Goal: Task Accomplishment & Management: Use online tool/utility

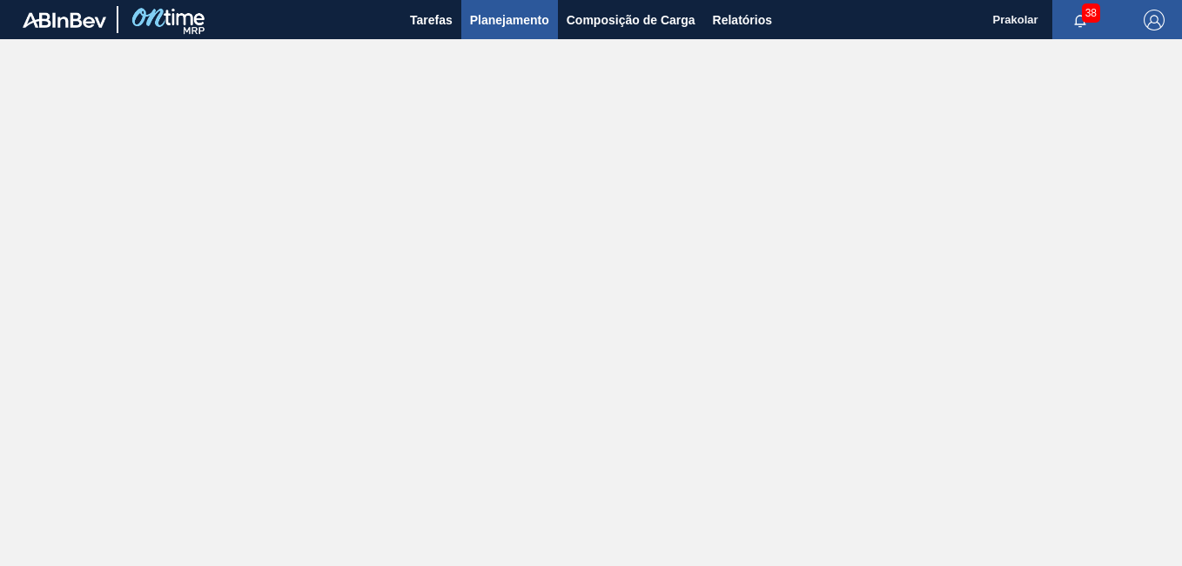
click at [543, 15] on span "Planejamento" at bounding box center [509, 20] width 79 height 21
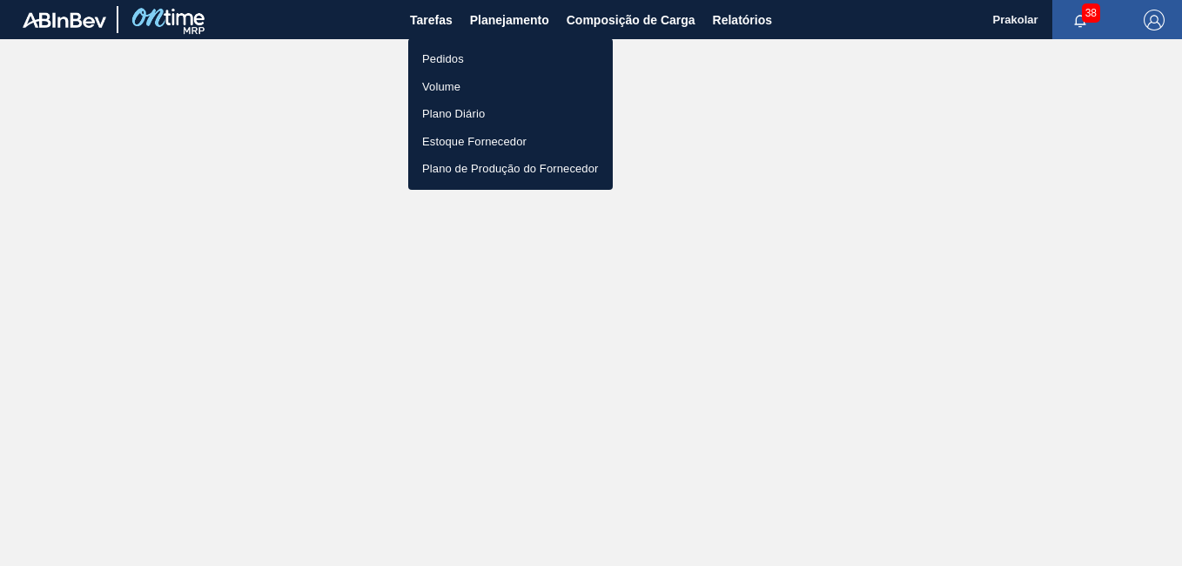
click at [589, 26] on div at bounding box center [591, 283] width 1182 height 566
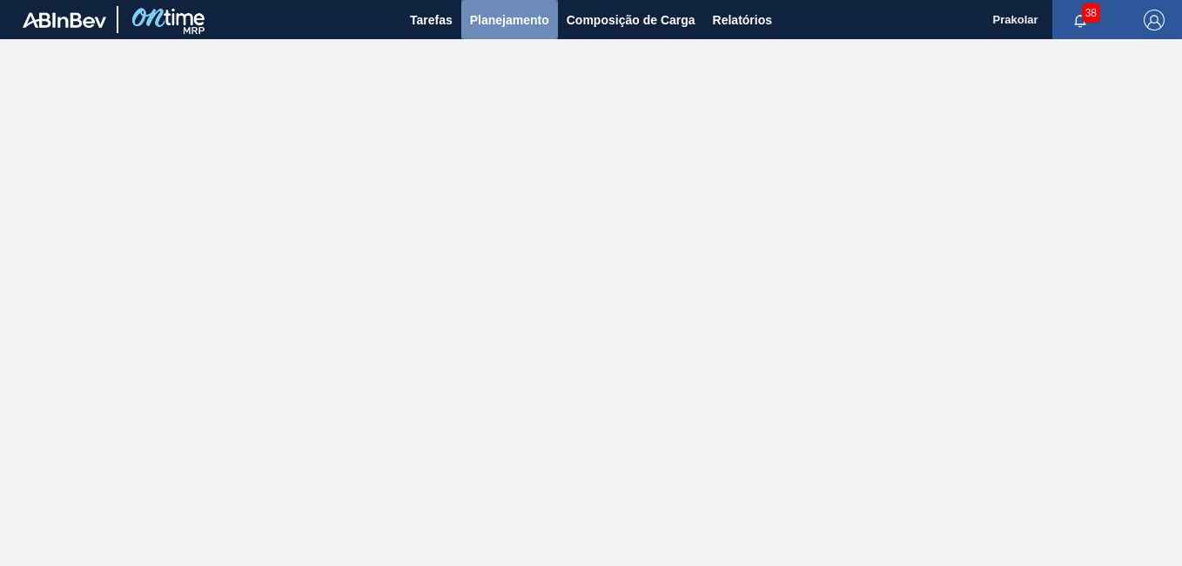
click at [540, 17] on span "Planejamento" at bounding box center [509, 20] width 79 height 21
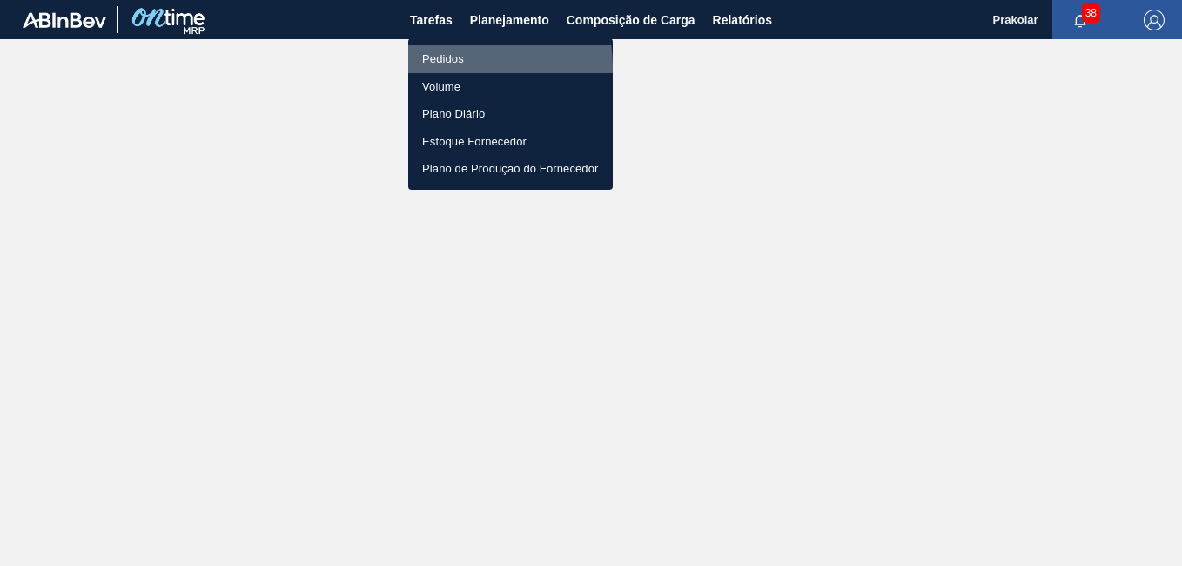
click at [441, 68] on li "Pedidos" at bounding box center [510, 59] width 205 height 28
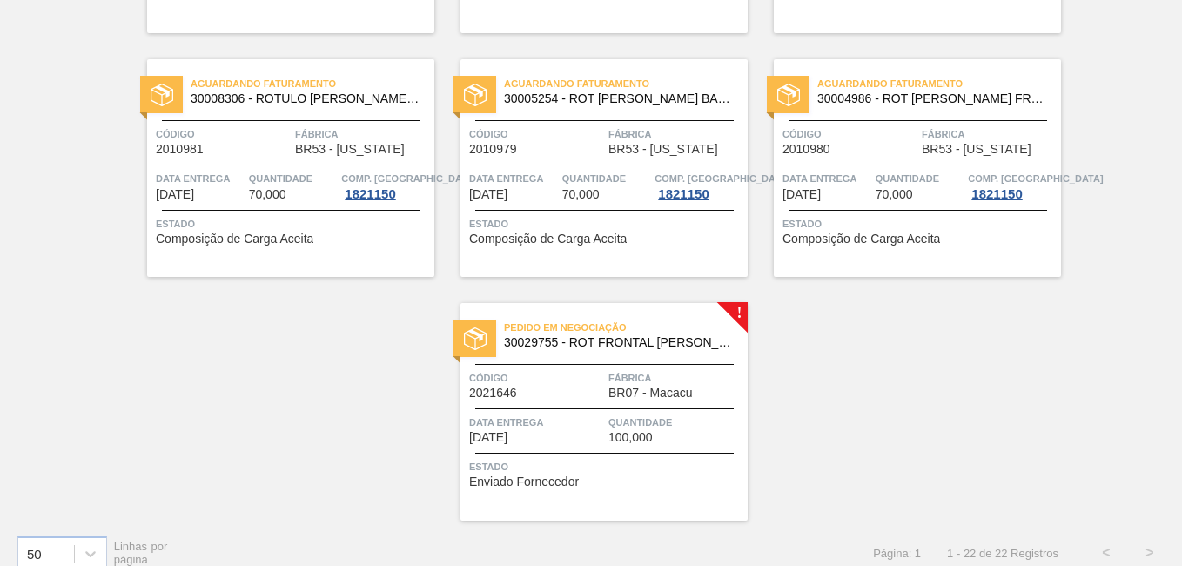
scroll to position [1566, 0]
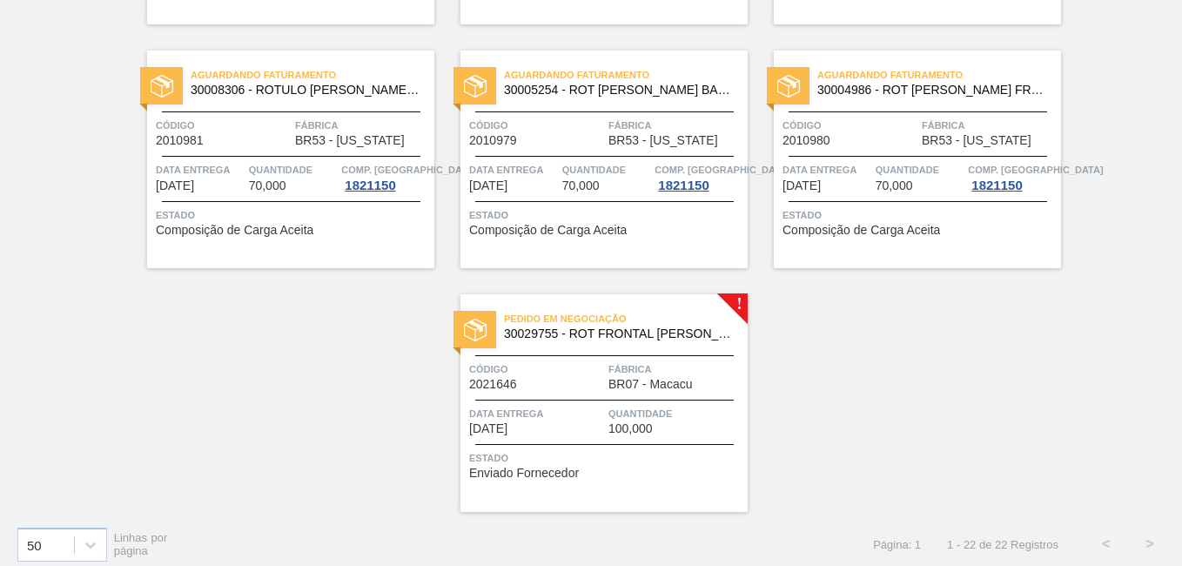
click at [709, 335] on span "30029755 - ROT FRONTAL [PERSON_NAME] 740ML NIV24" at bounding box center [619, 333] width 230 height 13
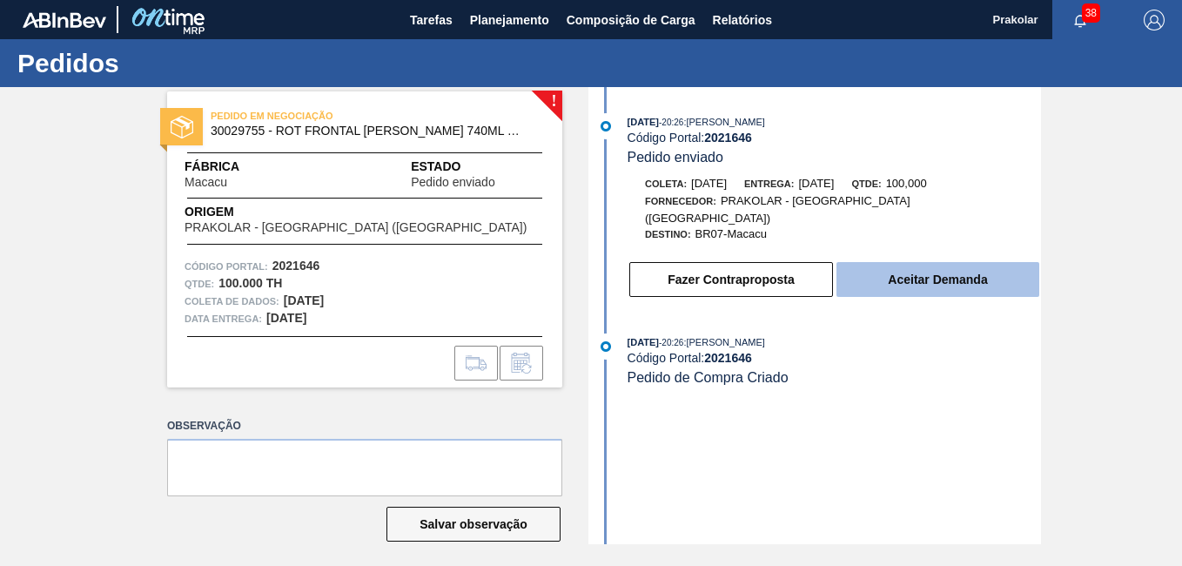
click at [930, 273] on button "Aceitar Demanda" at bounding box center [937, 279] width 203 height 35
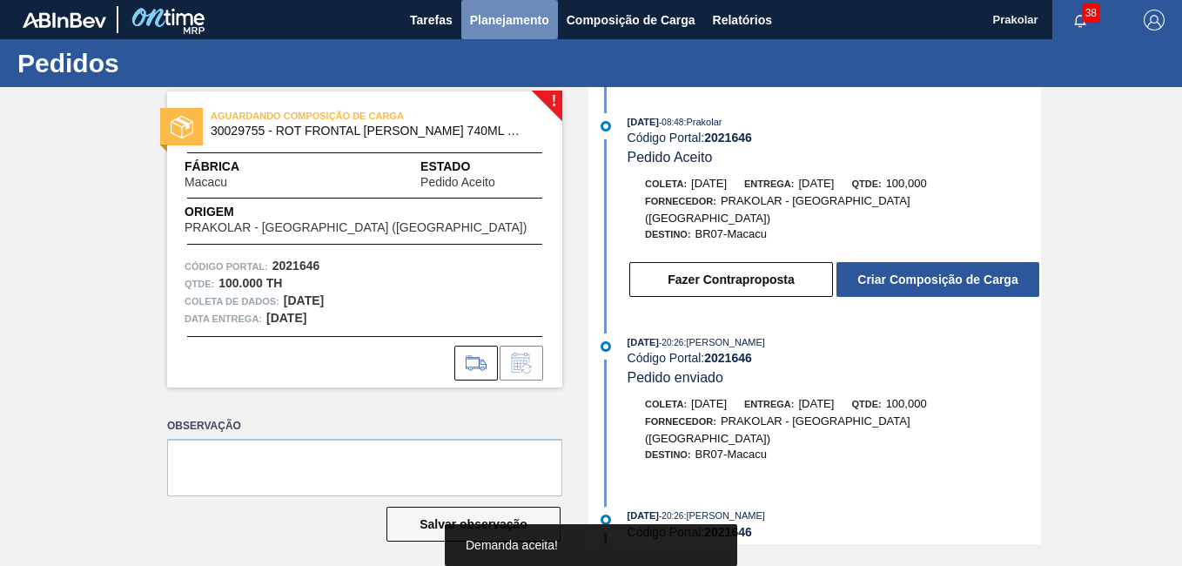
click at [526, 30] on span "Planejamento" at bounding box center [509, 20] width 79 height 21
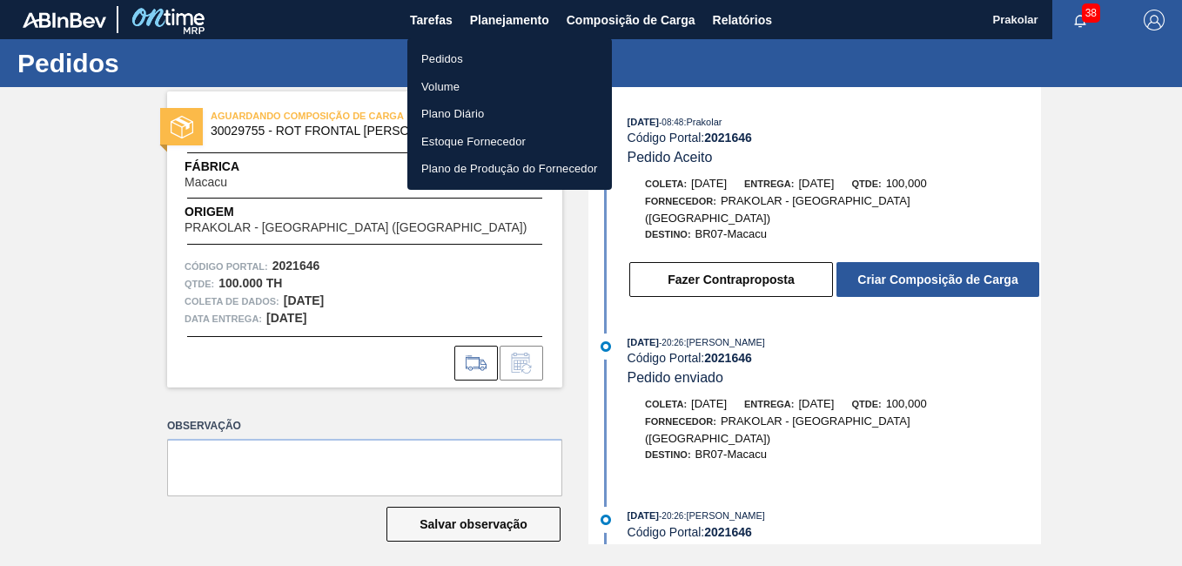
click at [441, 62] on li "Pedidos" at bounding box center [509, 59] width 205 height 28
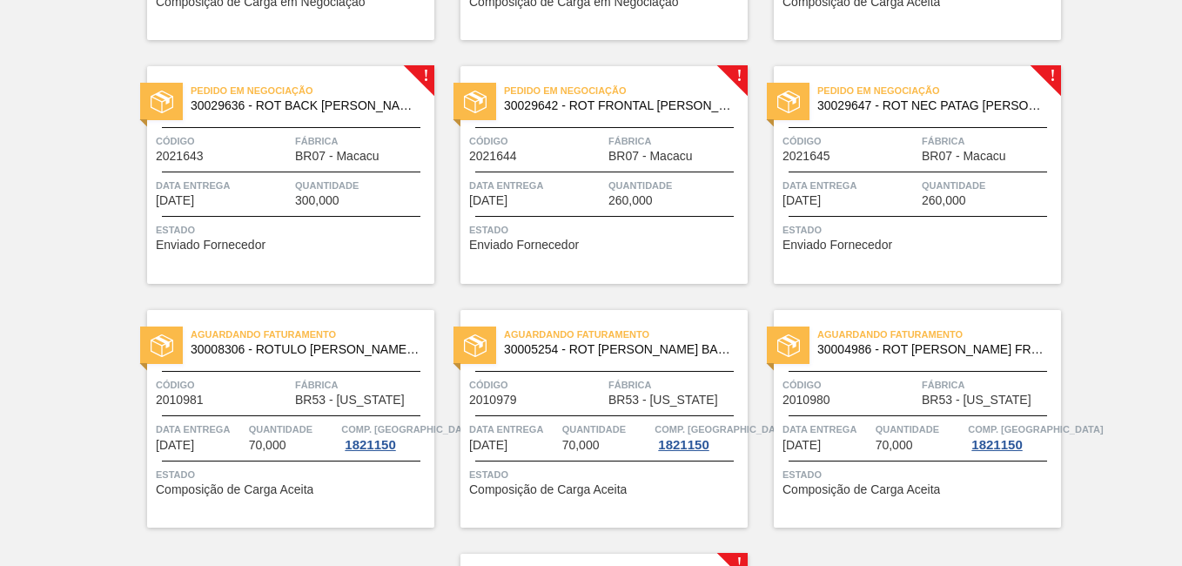
scroll to position [1229, 0]
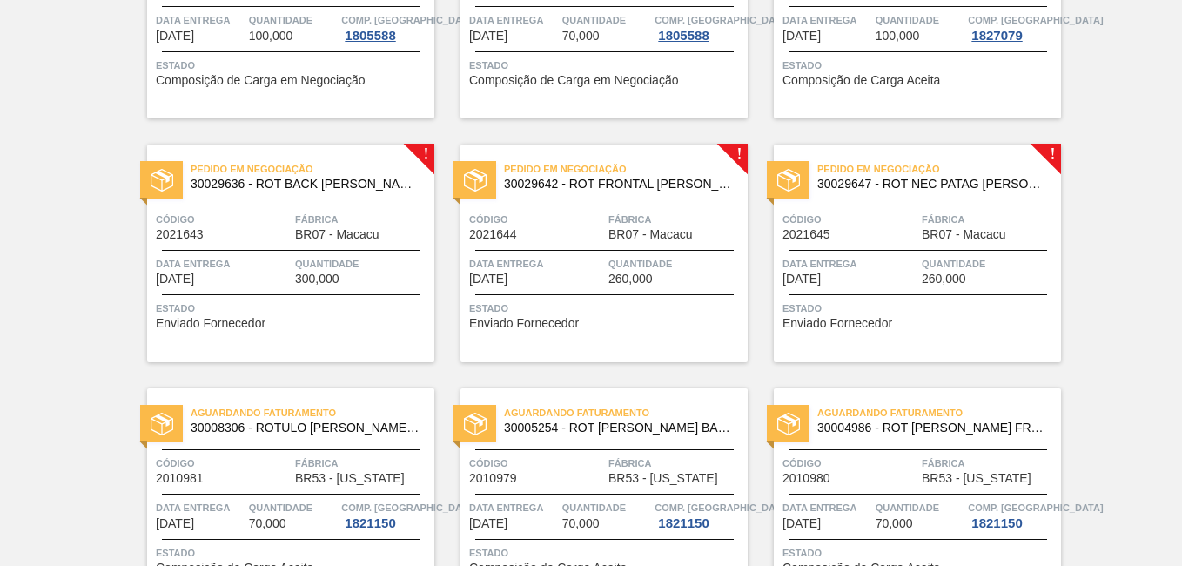
click at [379, 211] on span "Fábrica" at bounding box center [362, 219] width 135 height 17
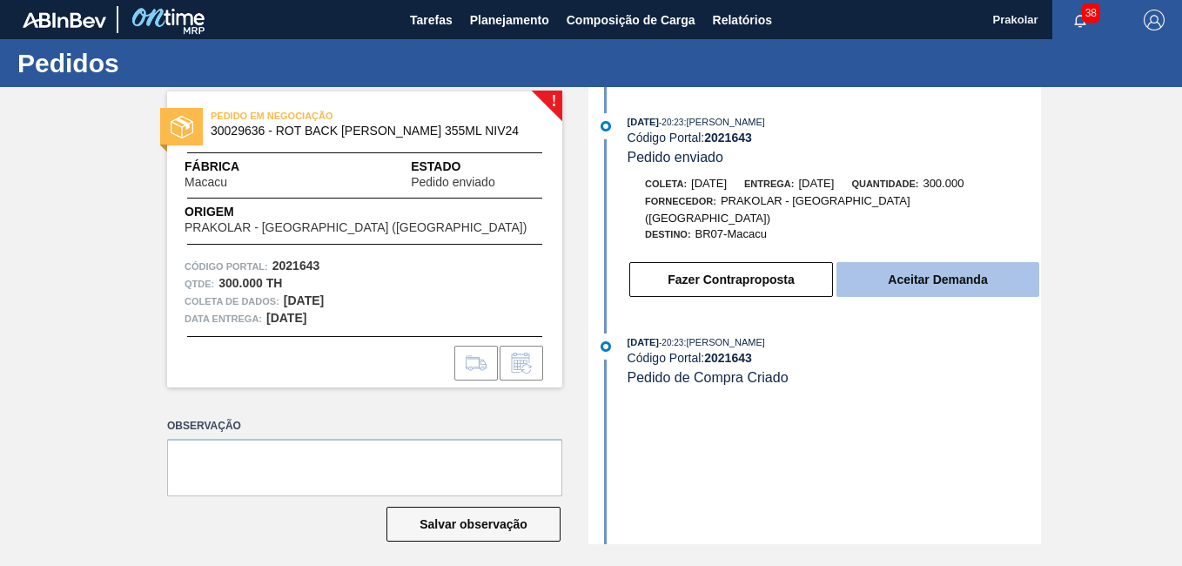
click at [942, 263] on button "Aceitar Demanda" at bounding box center [937, 279] width 203 height 35
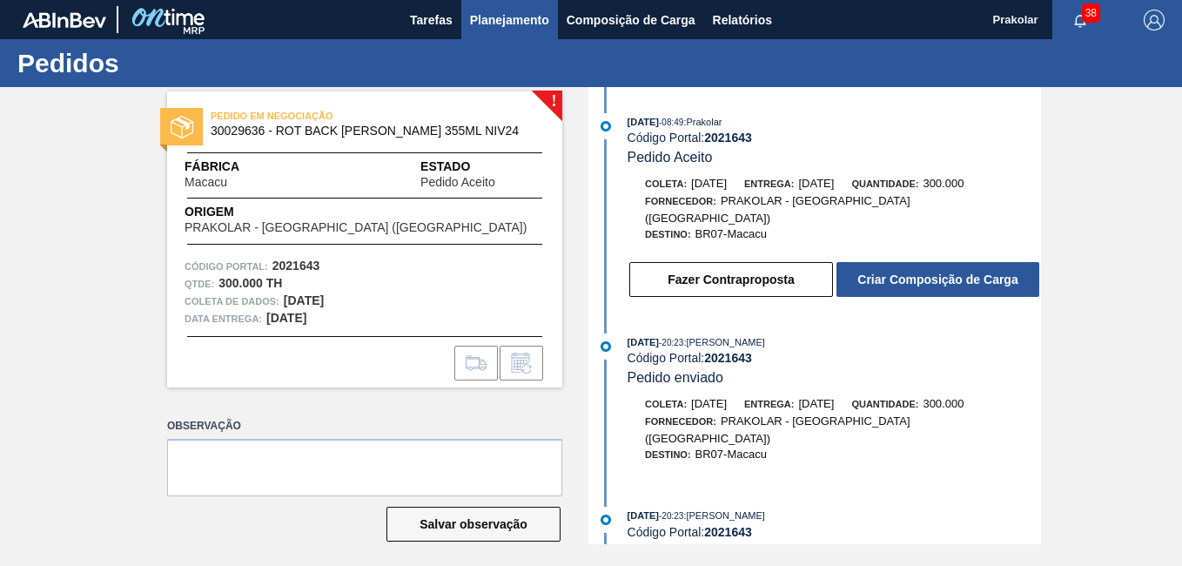
click at [519, 23] on span "Planejamento" at bounding box center [509, 20] width 79 height 21
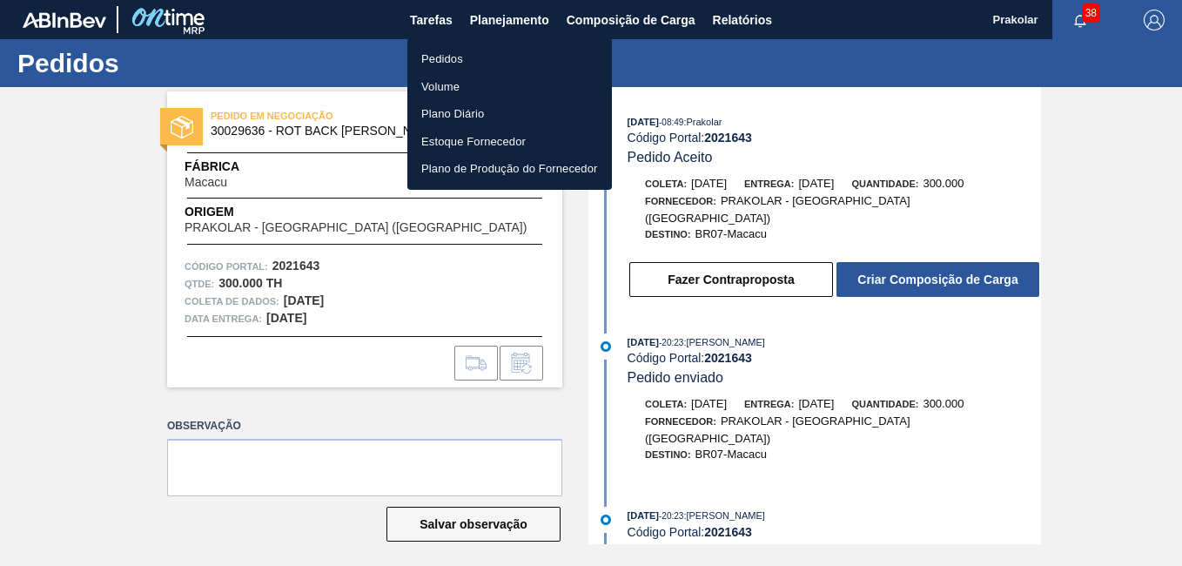
click at [445, 55] on li "Pedidos" at bounding box center [509, 59] width 205 height 28
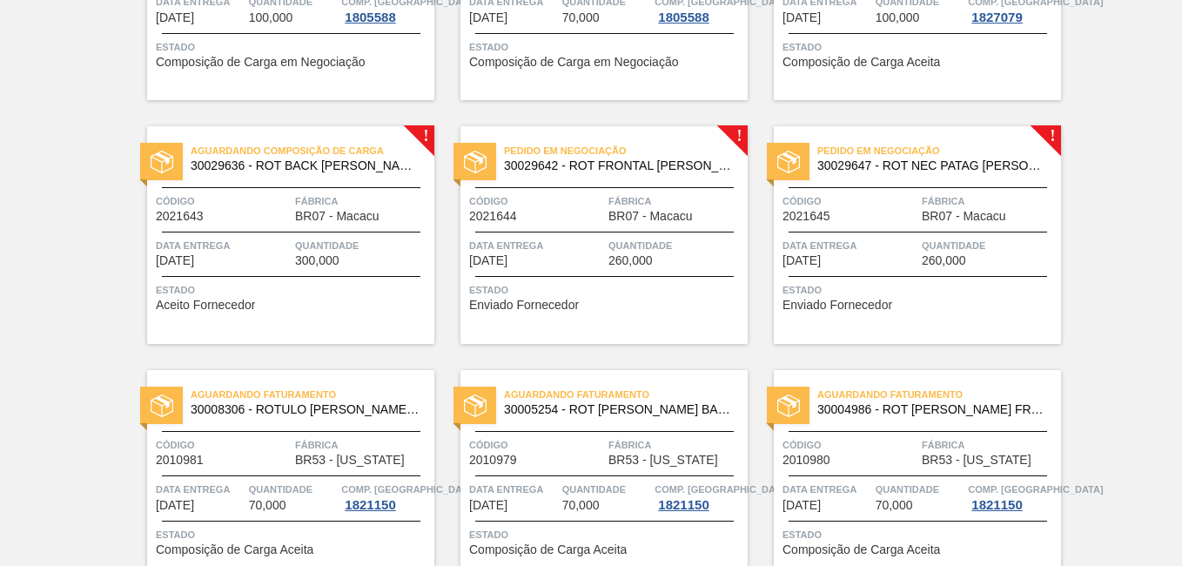
scroll to position [1218, 0]
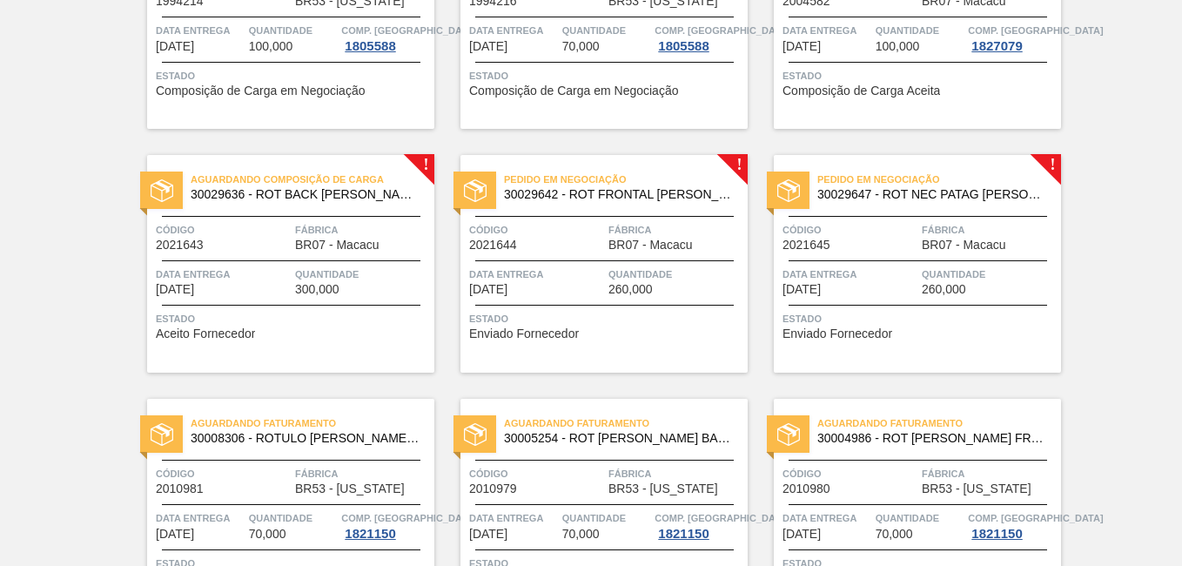
click at [646, 194] on span "30029642 - ROT FRONTAL [PERSON_NAME] 355ML NIV24" at bounding box center [619, 194] width 230 height 13
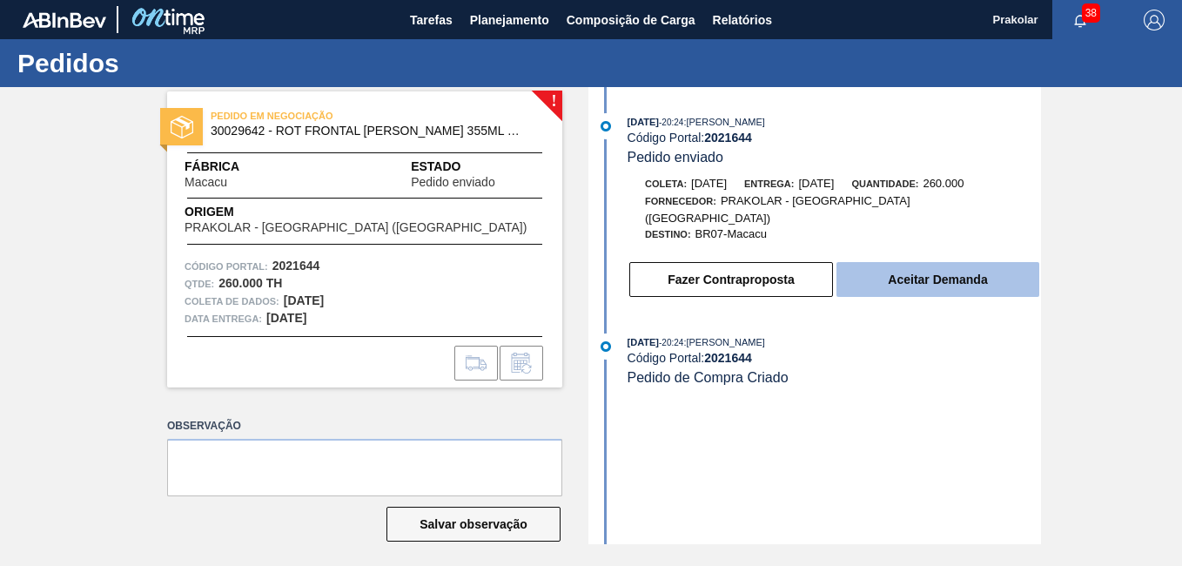
click at [904, 264] on button "Aceitar Demanda" at bounding box center [937, 279] width 203 height 35
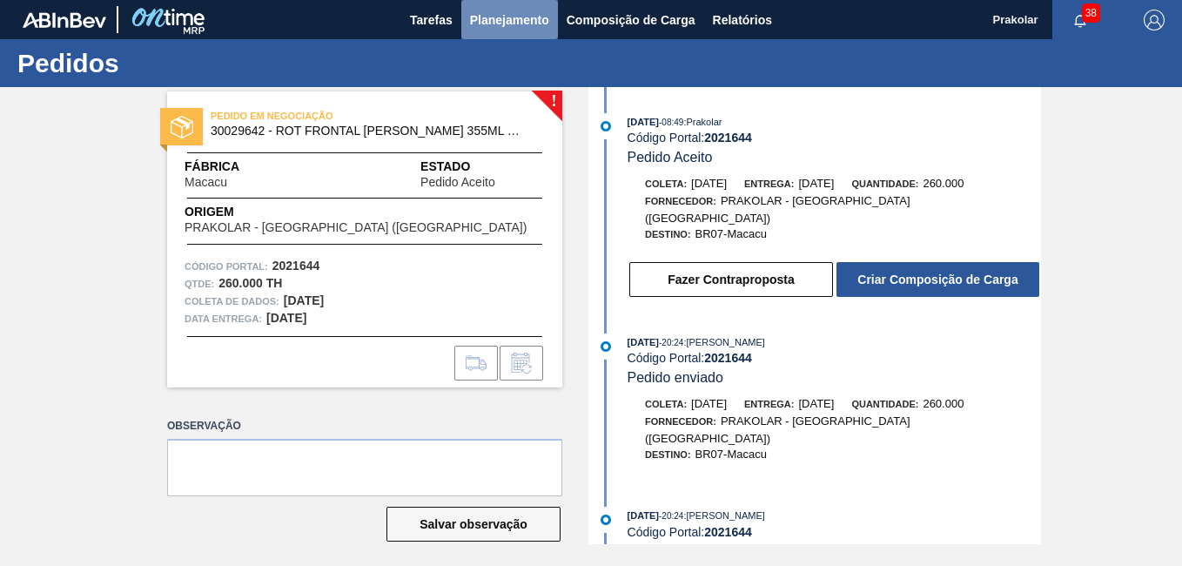
click at [499, 16] on span "Planejamento" at bounding box center [509, 20] width 79 height 21
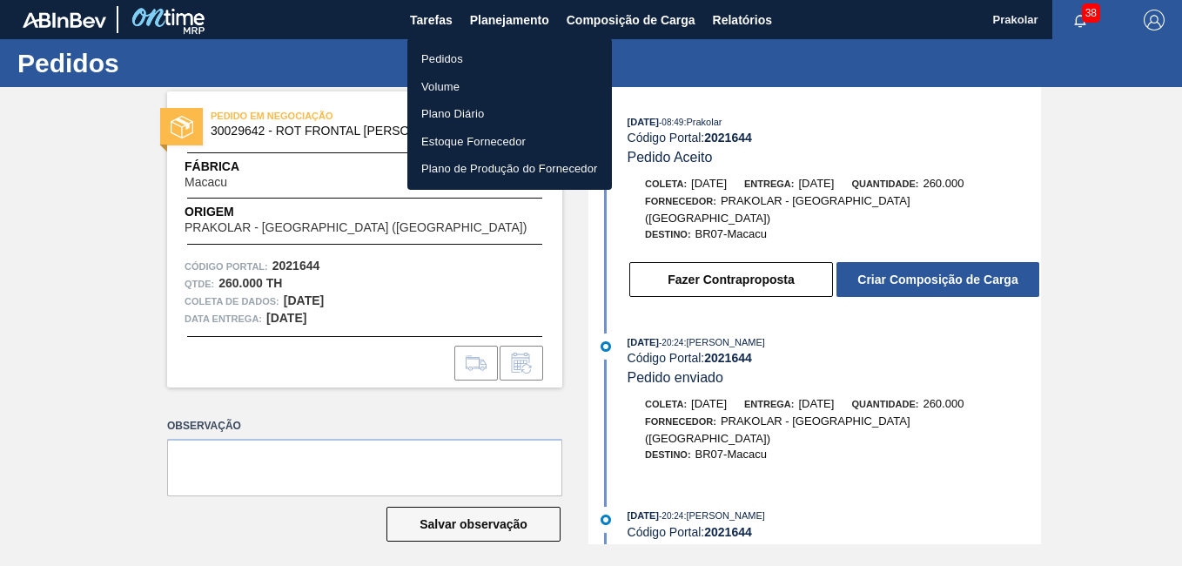
click at [463, 64] on li "Pedidos" at bounding box center [509, 59] width 205 height 28
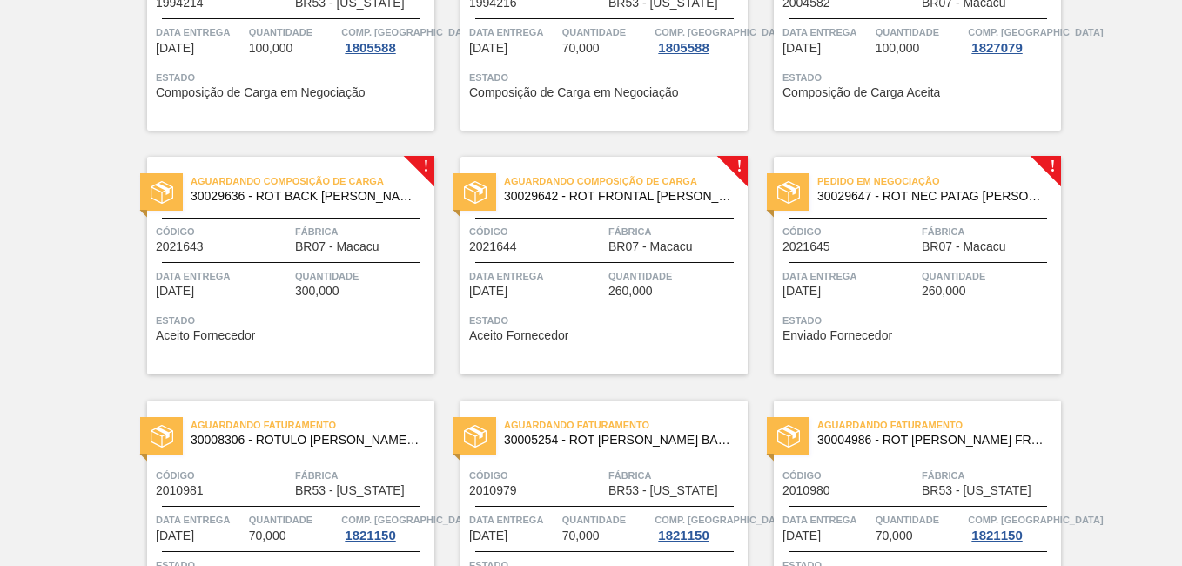
scroll to position [1218, 0]
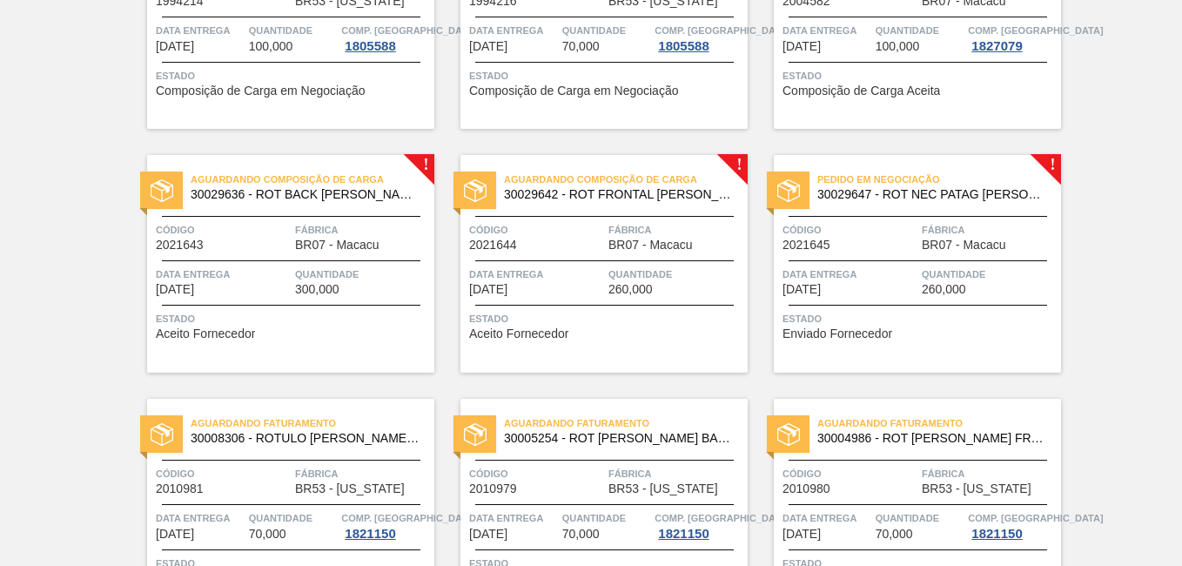
click at [992, 193] on span "30029647 - ROT NEC PATAG [PERSON_NAME] AA 355ML NIV24" at bounding box center [932, 194] width 230 height 13
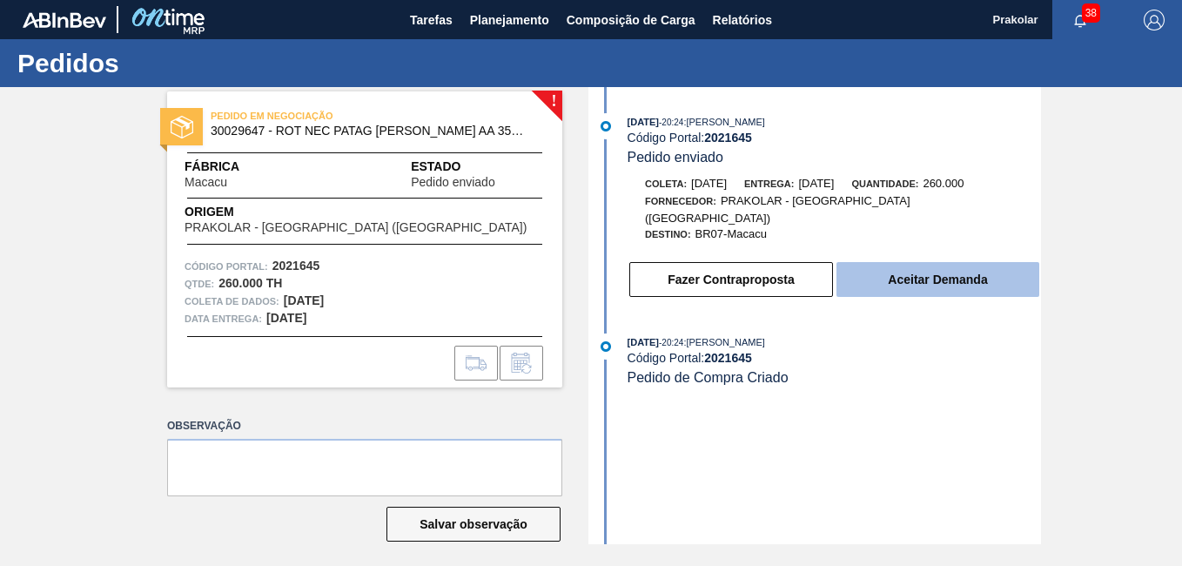
click at [934, 262] on button "Aceitar Demanda" at bounding box center [937, 279] width 203 height 35
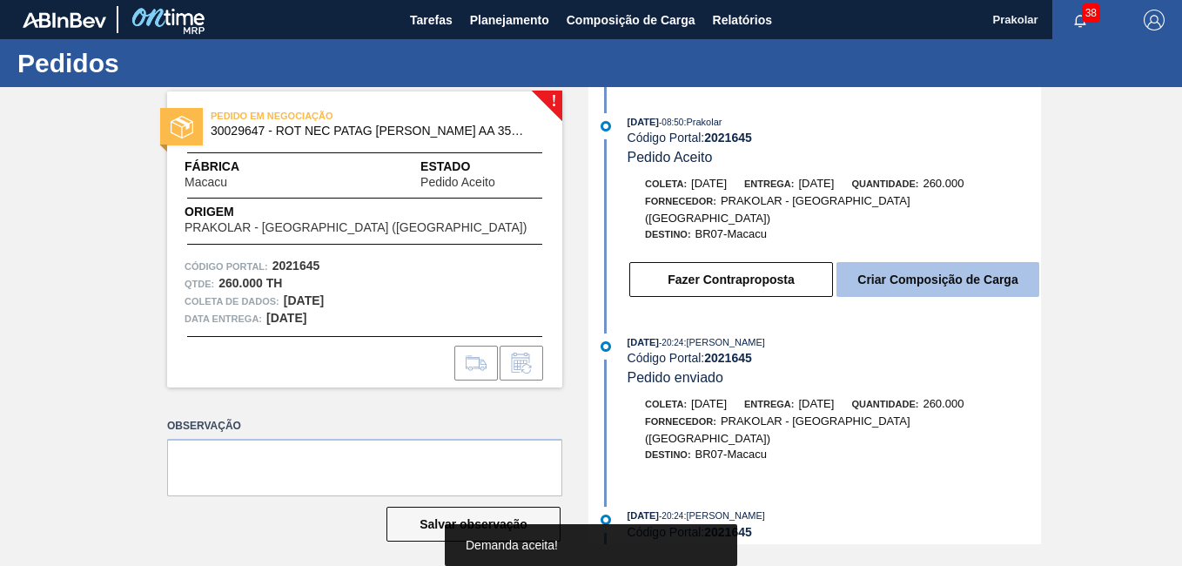
click at [928, 276] on button "Criar Composição de Carga" at bounding box center [937, 279] width 203 height 35
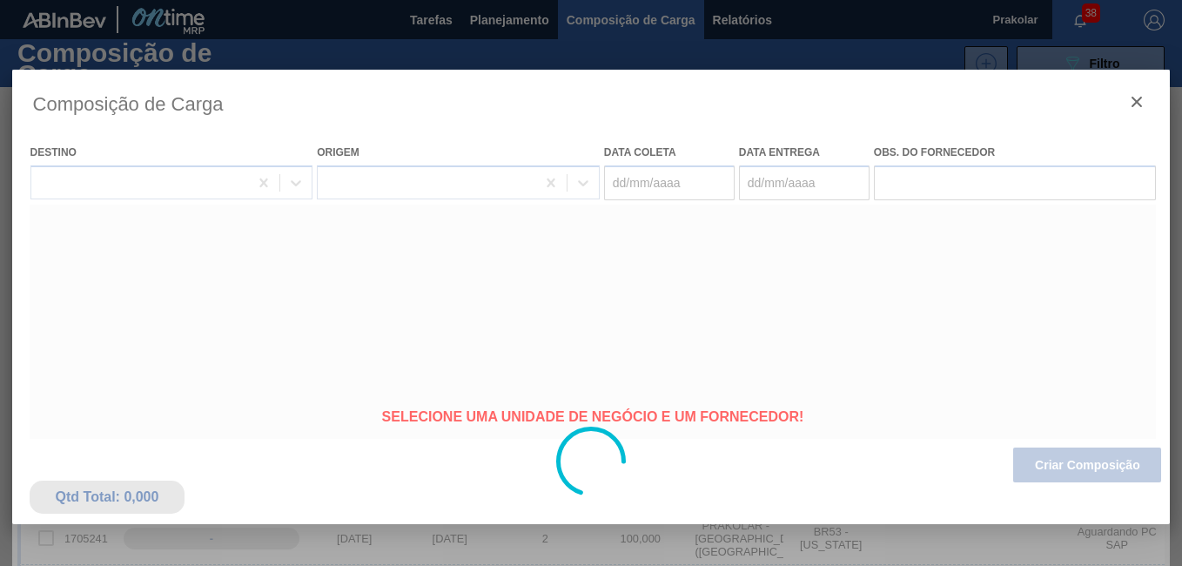
type coleta "[DATE]"
type entrega "[DATE]"
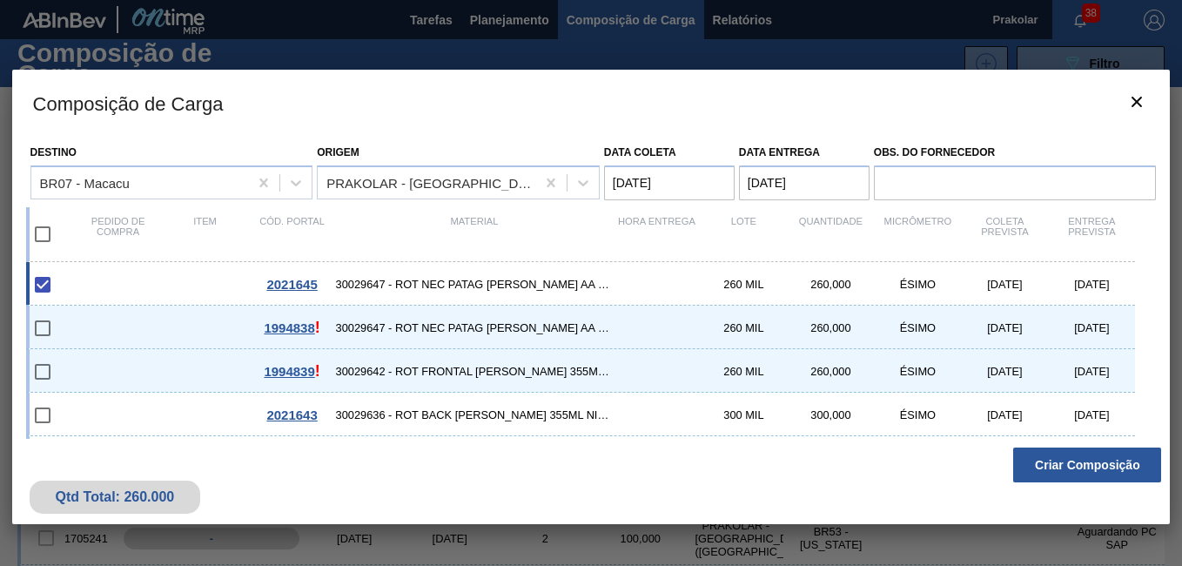
click at [44, 291] on input "checkbox" at bounding box center [42, 284] width 37 height 37
checkbox input "true"
click at [49, 238] on input "checkbox" at bounding box center [42, 234] width 37 height 37
checkbox input "true"
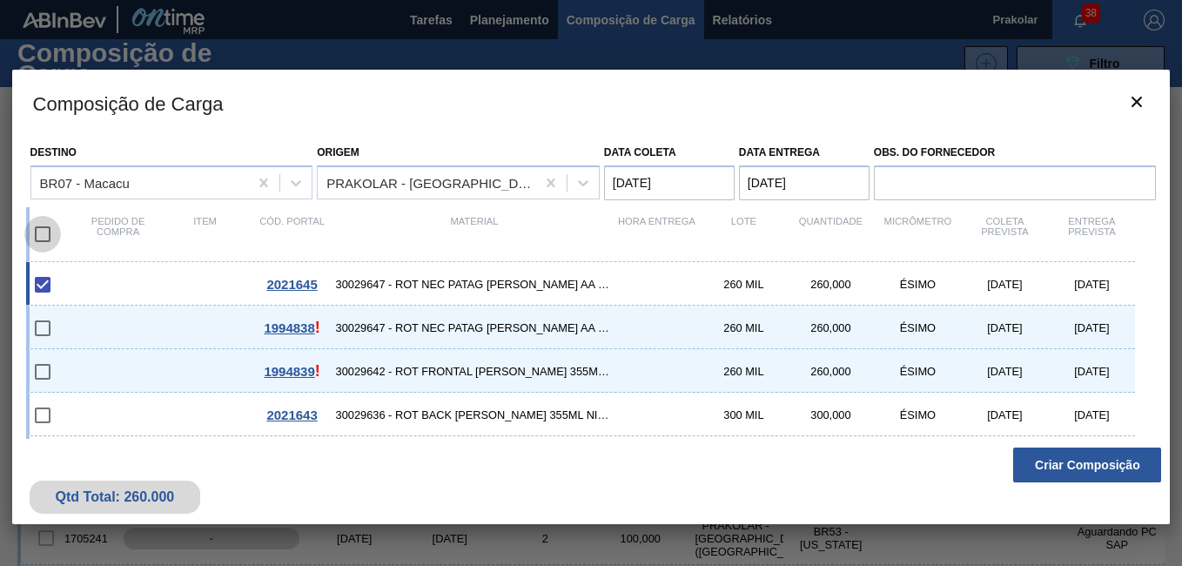
checkbox input "true"
click at [46, 328] on input "checkbox" at bounding box center [42, 328] width 37 height 37
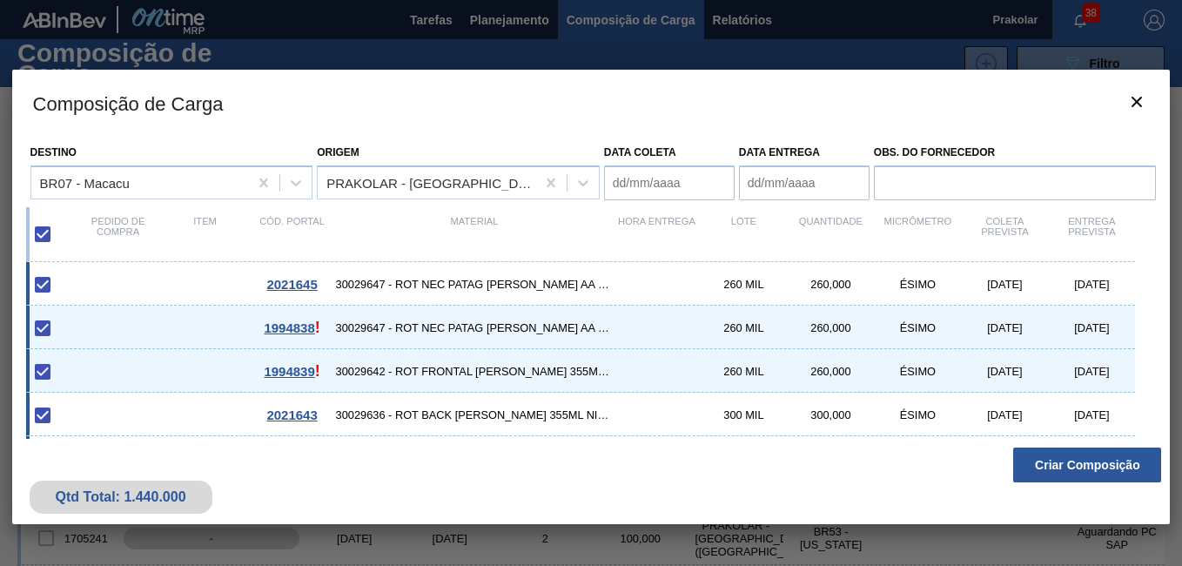
checkbox input "true"
click at [43, 372] on input "checkbox" at bounding box center [42, 371] width 37 height 37
checkbox input "true"
click at [66, 326] on div at bounding box center [54, 328] width 41 height 37
checkbox input "false"
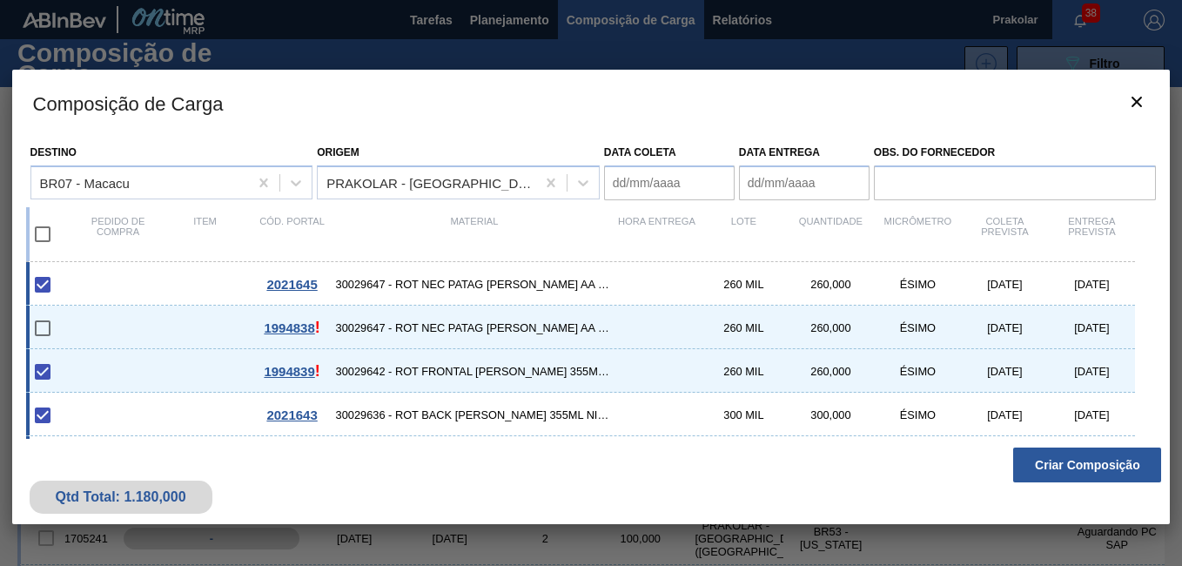
checkbox input "false"
click at [68, 373] on div at bounding box center [54, 371] width 41 height 37
type coleta "[DATE]"
checkbox input "false"
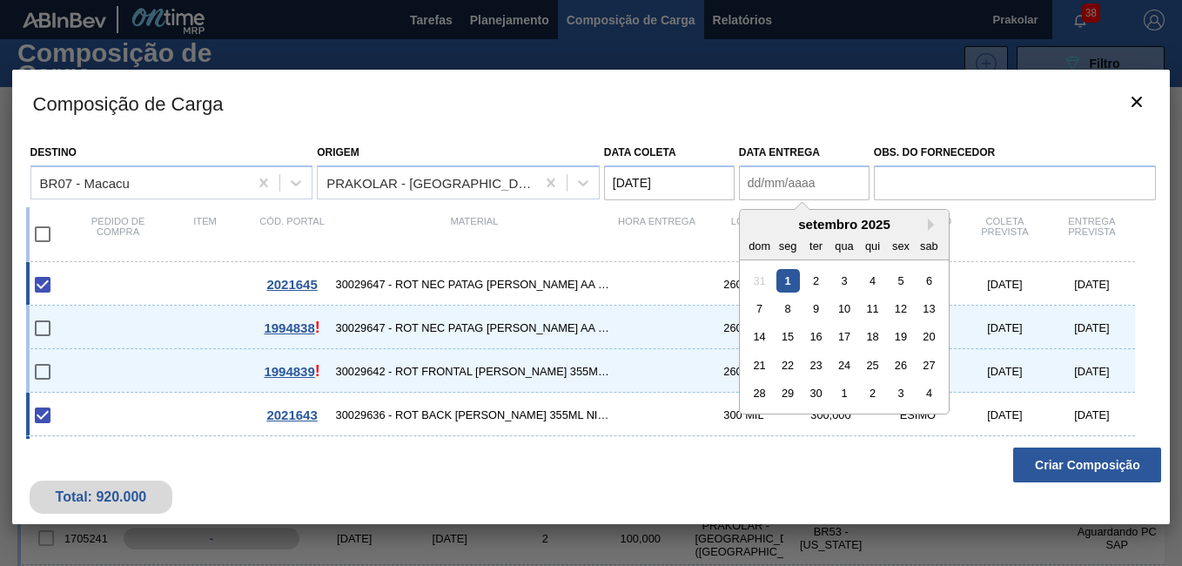
click at [822, 183] on entrega "Data entrega" at bounding box center [804, 182] width 131 height 35
click at [834, 183] on entrega "Data entrega" at bounding box center [804, 182] width 131 height 35
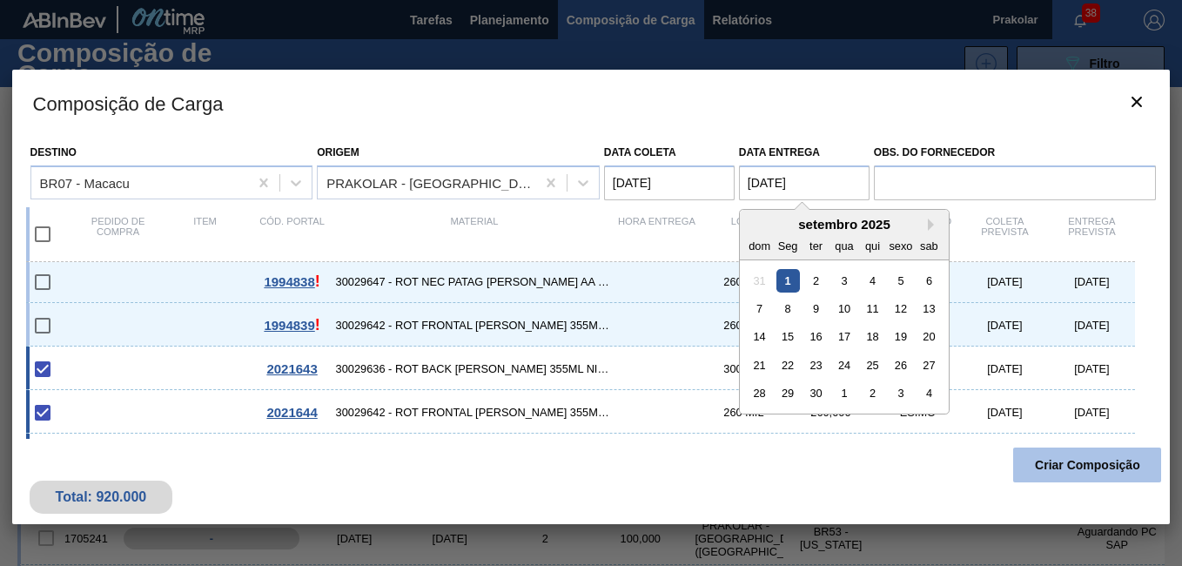
type entrega "[DATE]"
click at [1096, 472] on button "Criar Composição" at bounding box center [1087, 464] width 148 height 35
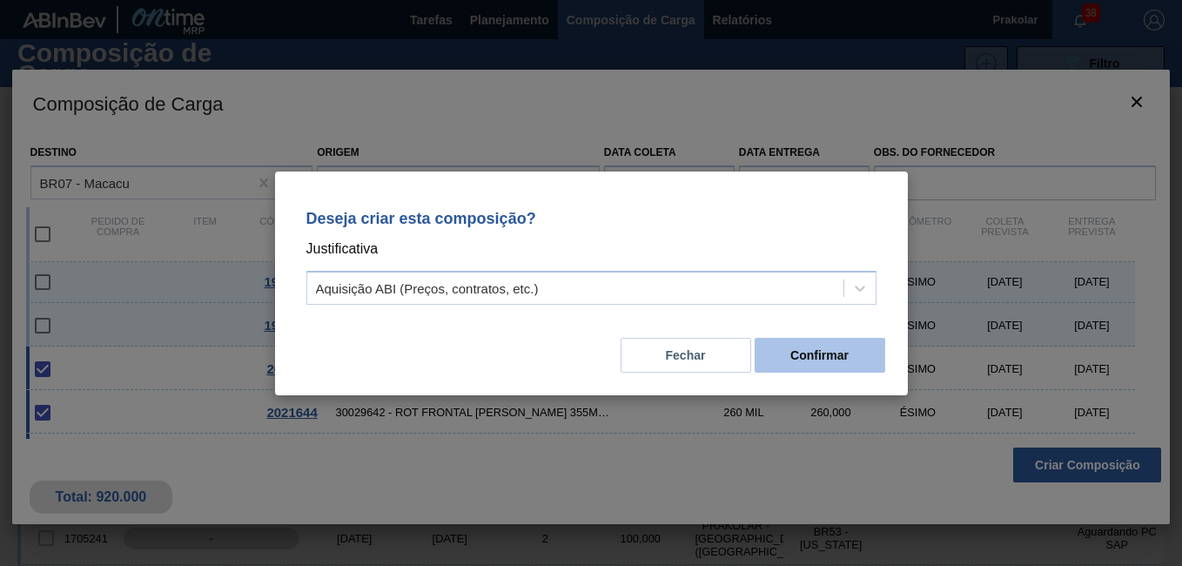
click at [812, 353] on button "Confirmar" at bounding box center [819, 355] width 131 height 35
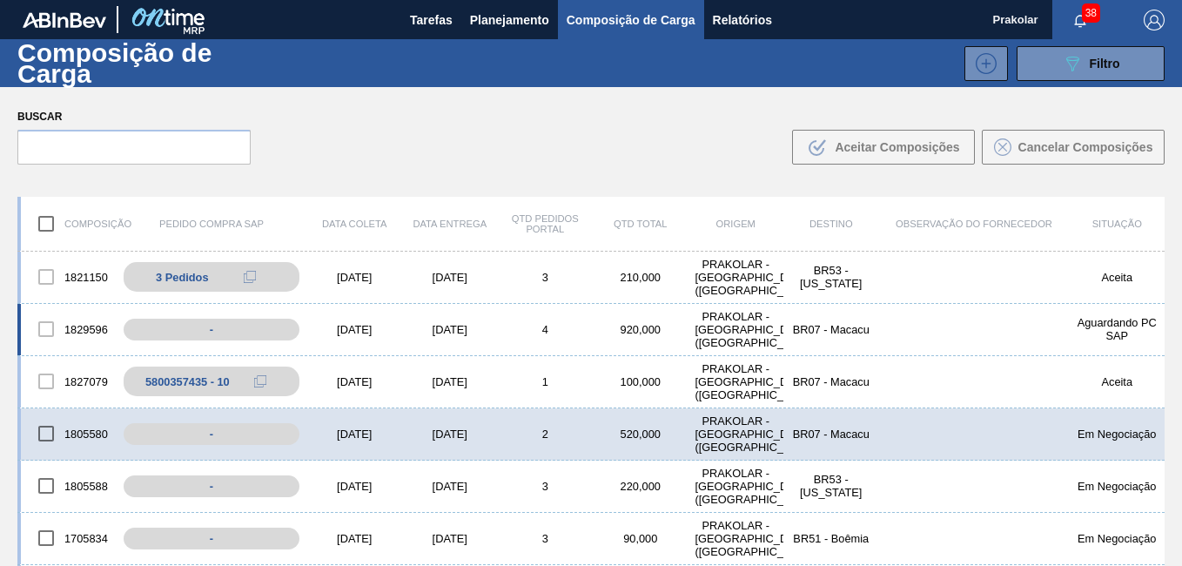
click at [515, 338] on div "1829596 - [DATE] [DATE] 4 920,000 PRAKOLAR - [GEOGRAPHIC_DATA] ([GEOGRAPHIC_DAT…" at bounding box center [590, 330] width 1147 height 52
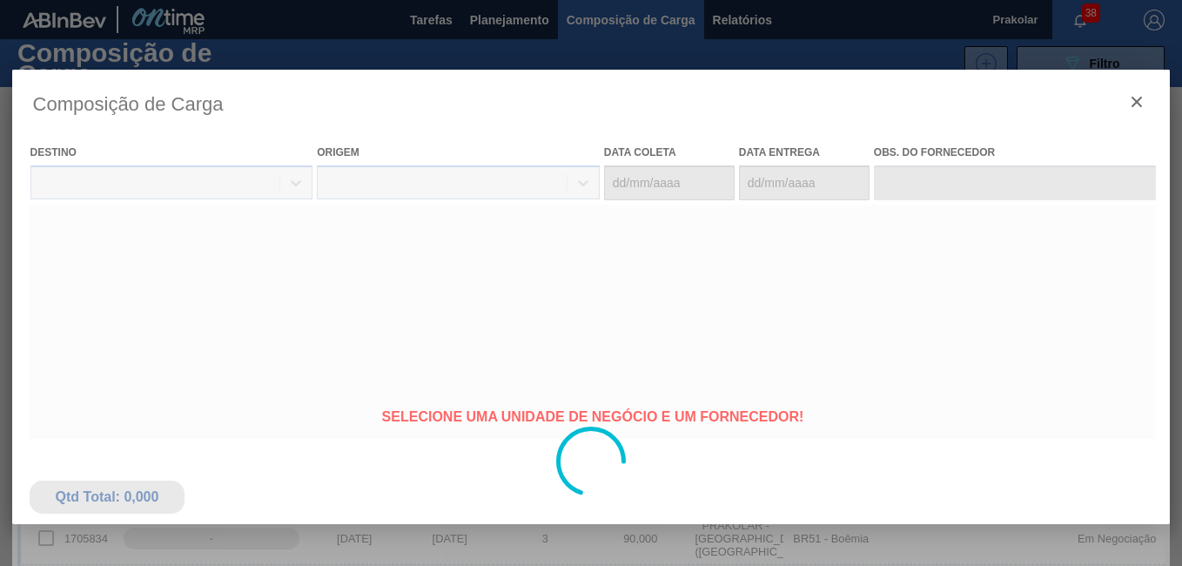
type coleta "[DATE]"
type entrega "[DATE]"
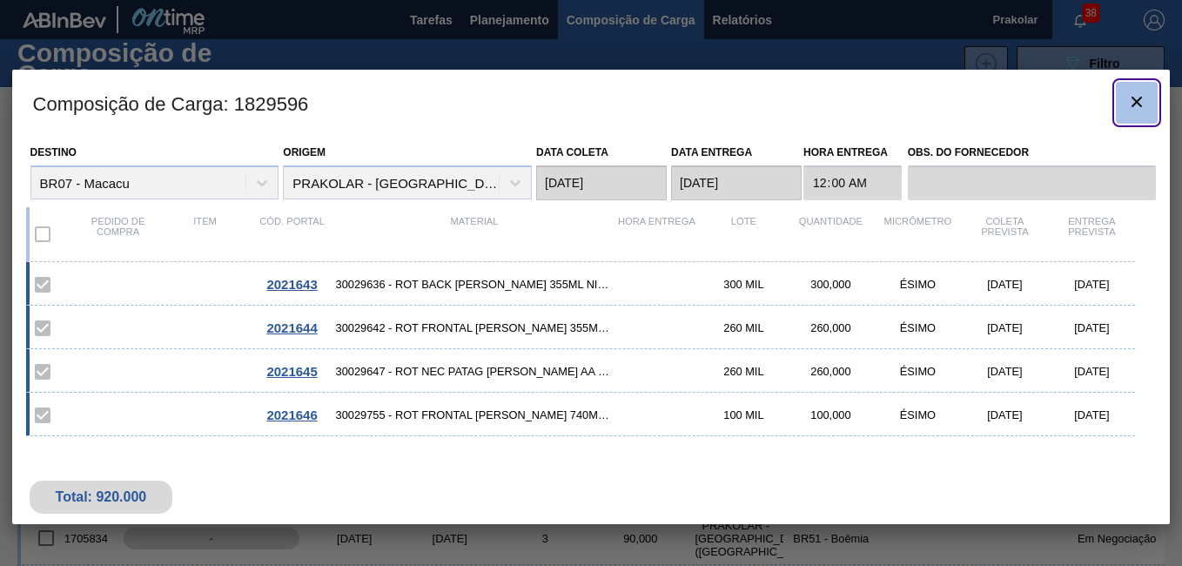
click at [1136, 104] on icon "botão de ícone" at bounding box center [1136, 101] width 21 height 21
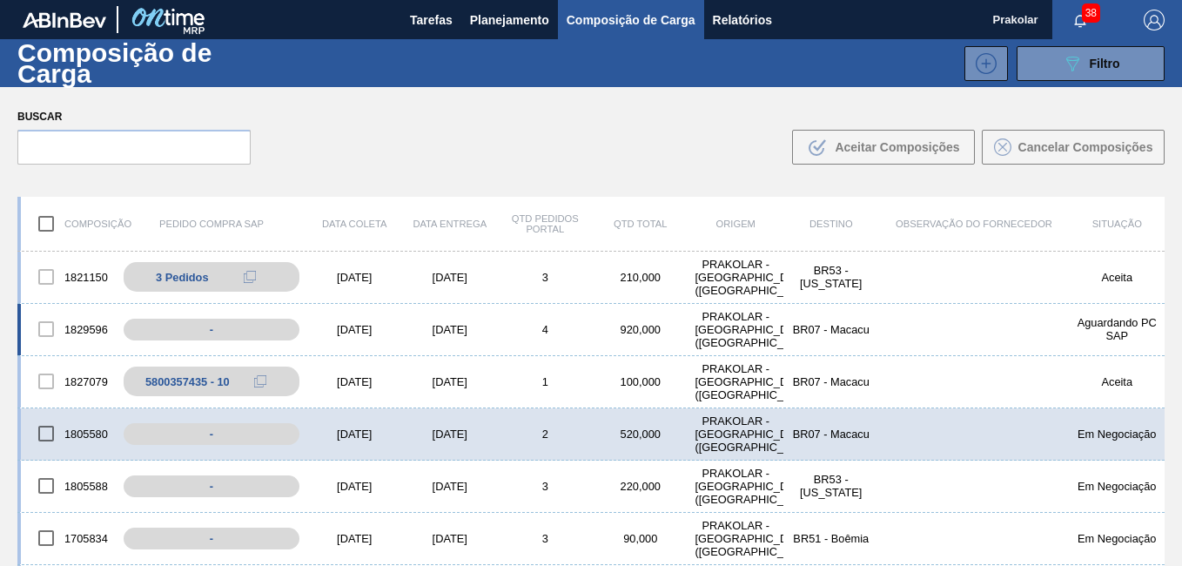
click at [597, 345] on div "1829596 - [DATE] [DATE] 4 920,000 PRAKOLAR - [GEOGRAPHIC_DATA] ([GEOGRAPHIC_DAT…" at bounding box center [590, 330] width 1147 height 52
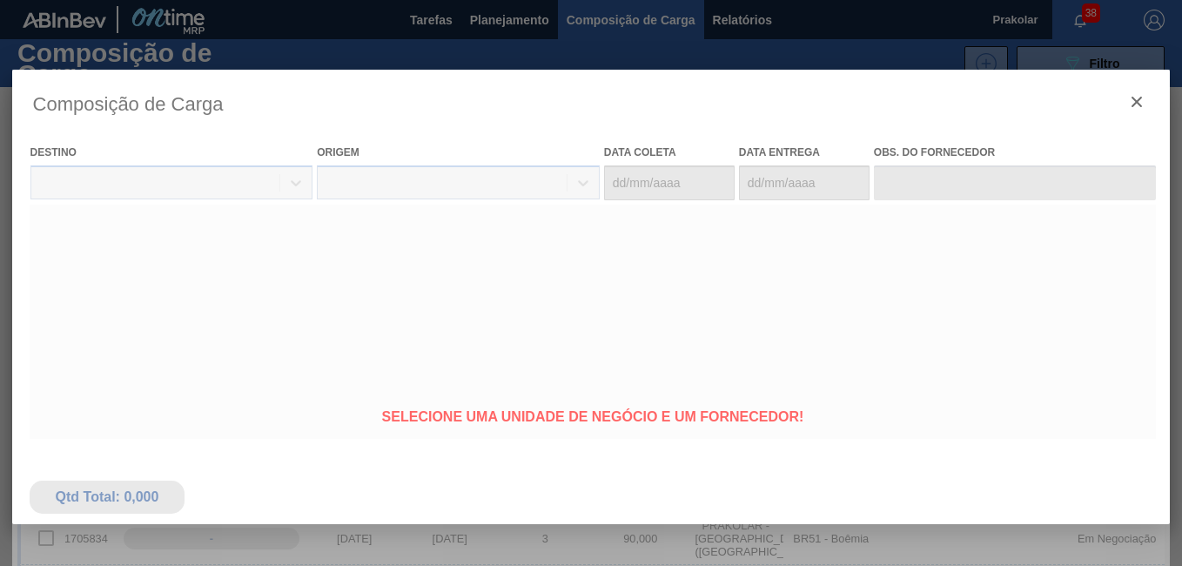
type coleta "[DATE]"
type entrega "[DATE]"
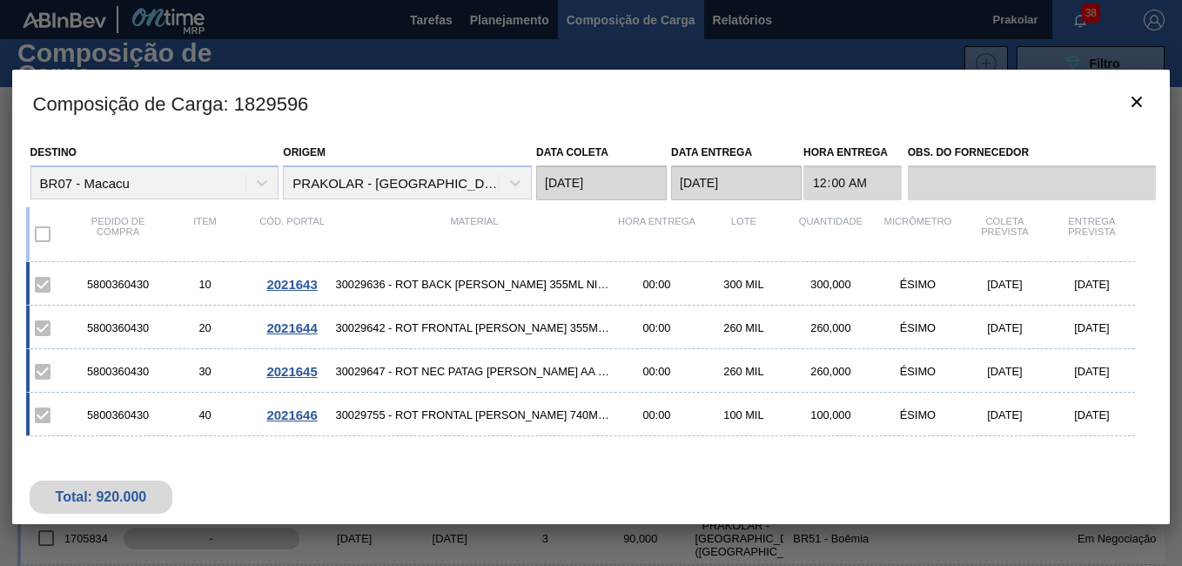
click at [737, 42] on div at bounding box center [591, 283] width 1182 height 566
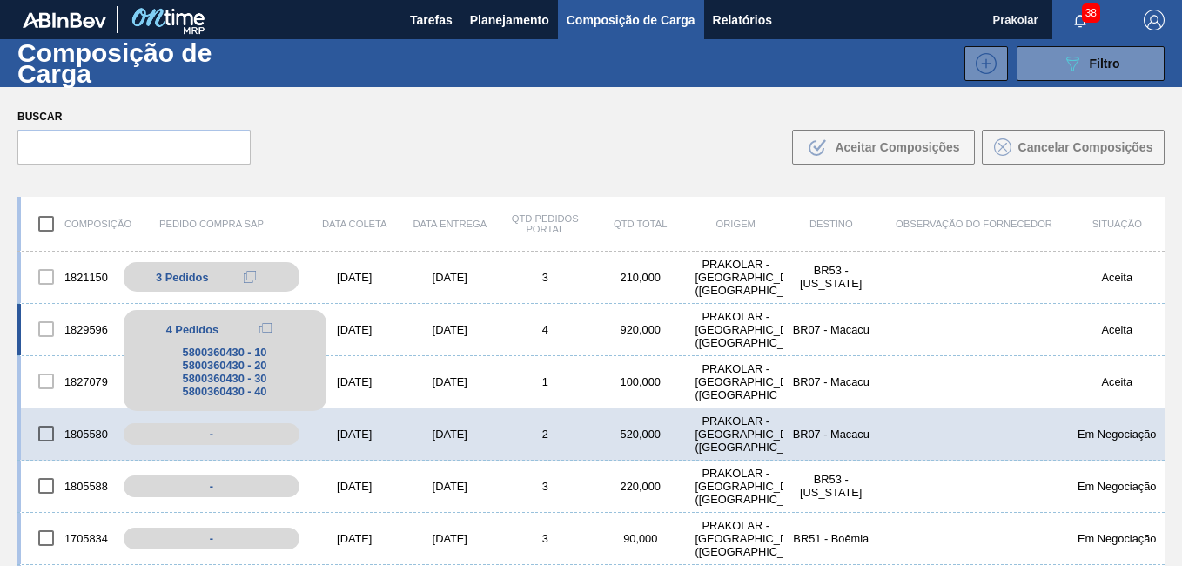
click at [226, 325] on div "4 Pedidos" at bounding box center [225, 329] width 177 height 21
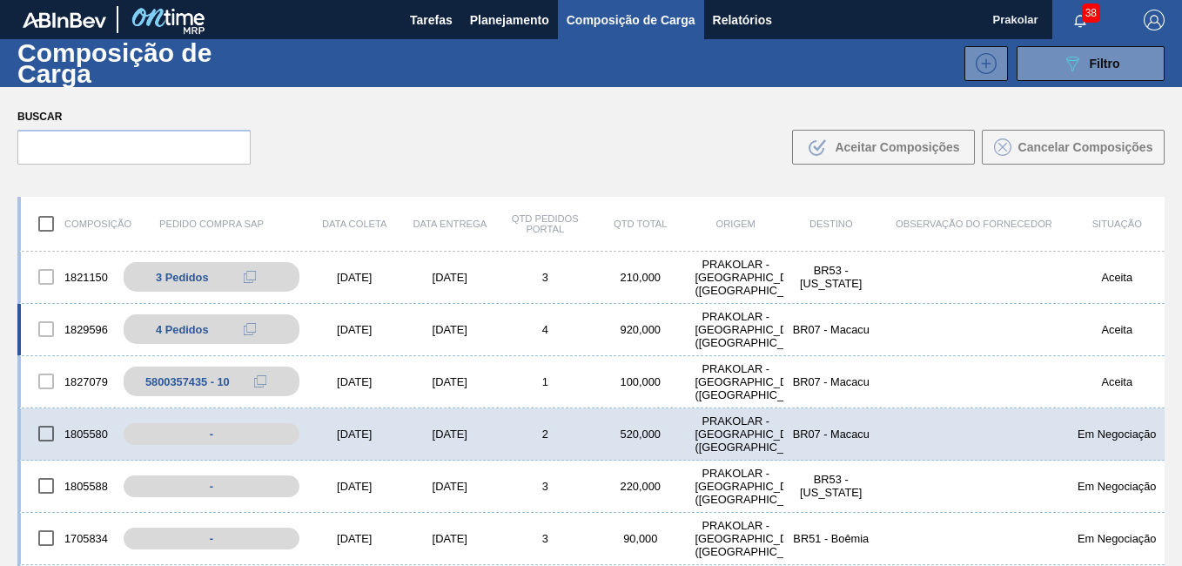
click at [413, 330] on div "[DATE]" at bounding box center [450, 329] width 96 height 13
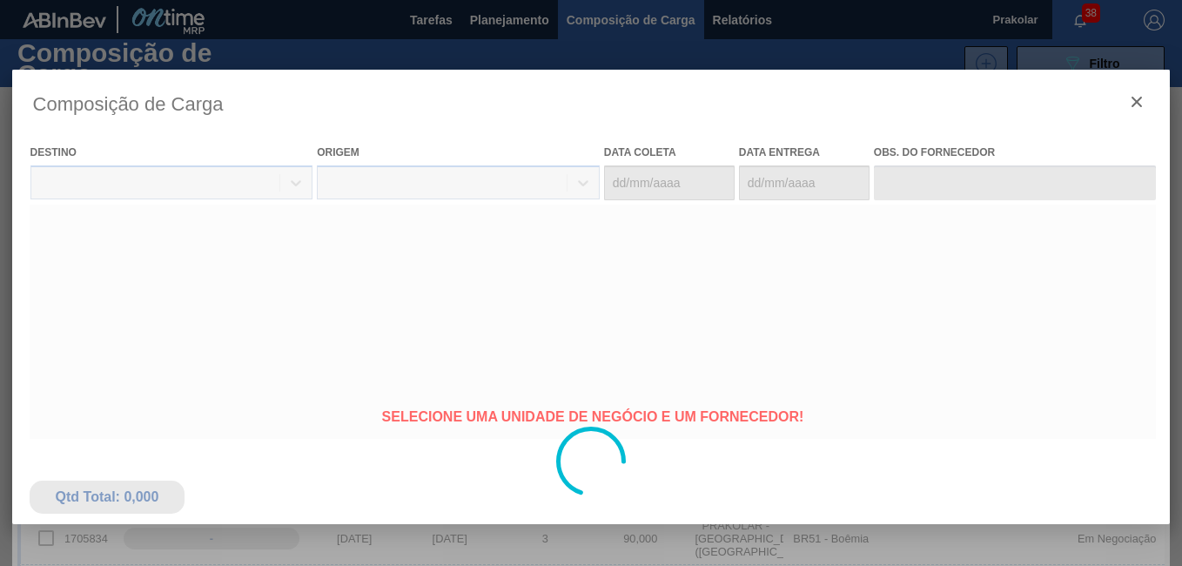
type coleta "[DATE]"
type entrega "[DATE]"
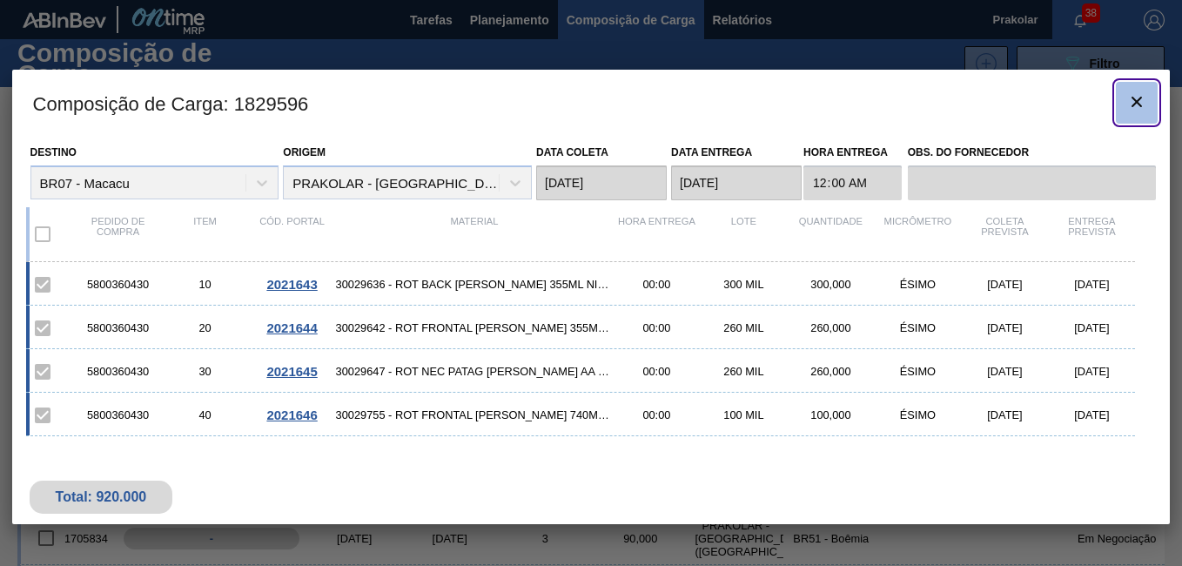
click at [1143, 109] on icon "botão de ícone" at bounding box center [1136, 101] width 21 height 21
